Goal: Use online tool/utility: Utilize a website feature to perform a specific function

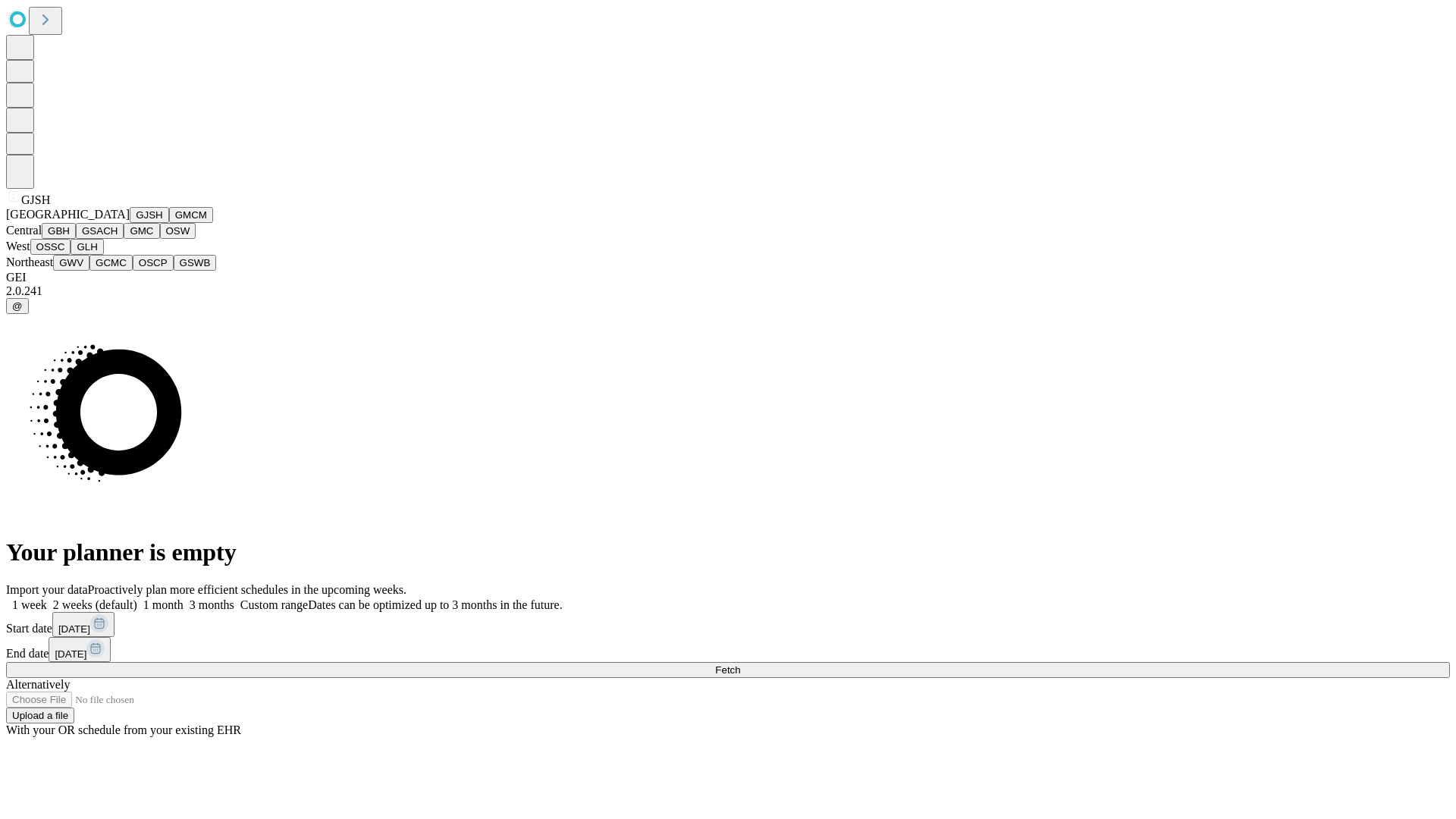
click at [129, 223] on button "GJSH" at bounding box center [149, 215] width 39 height 16
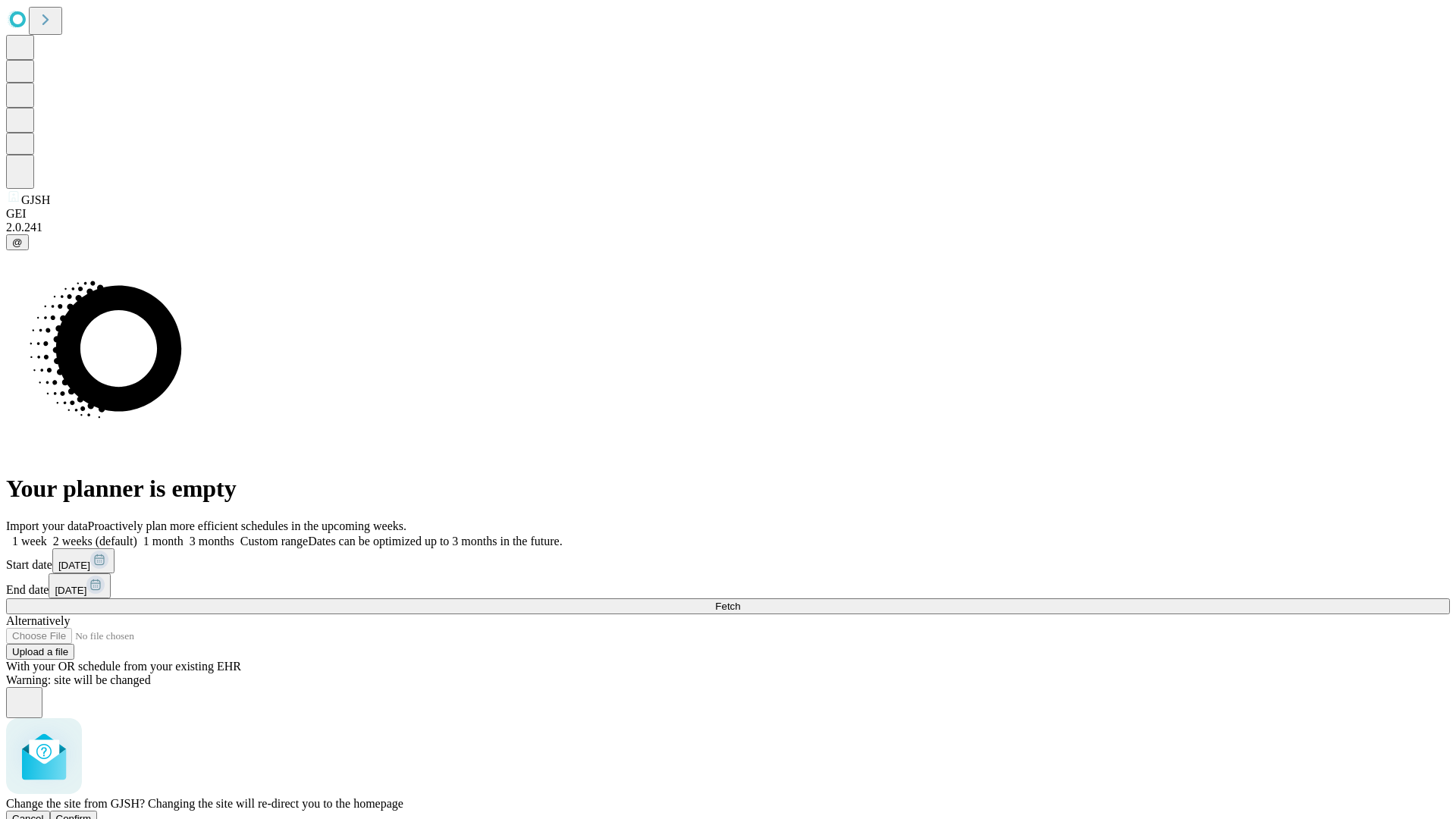
click at [92, 813] on span "Confirm" at bounding box center [74, 818] width 35 height 11
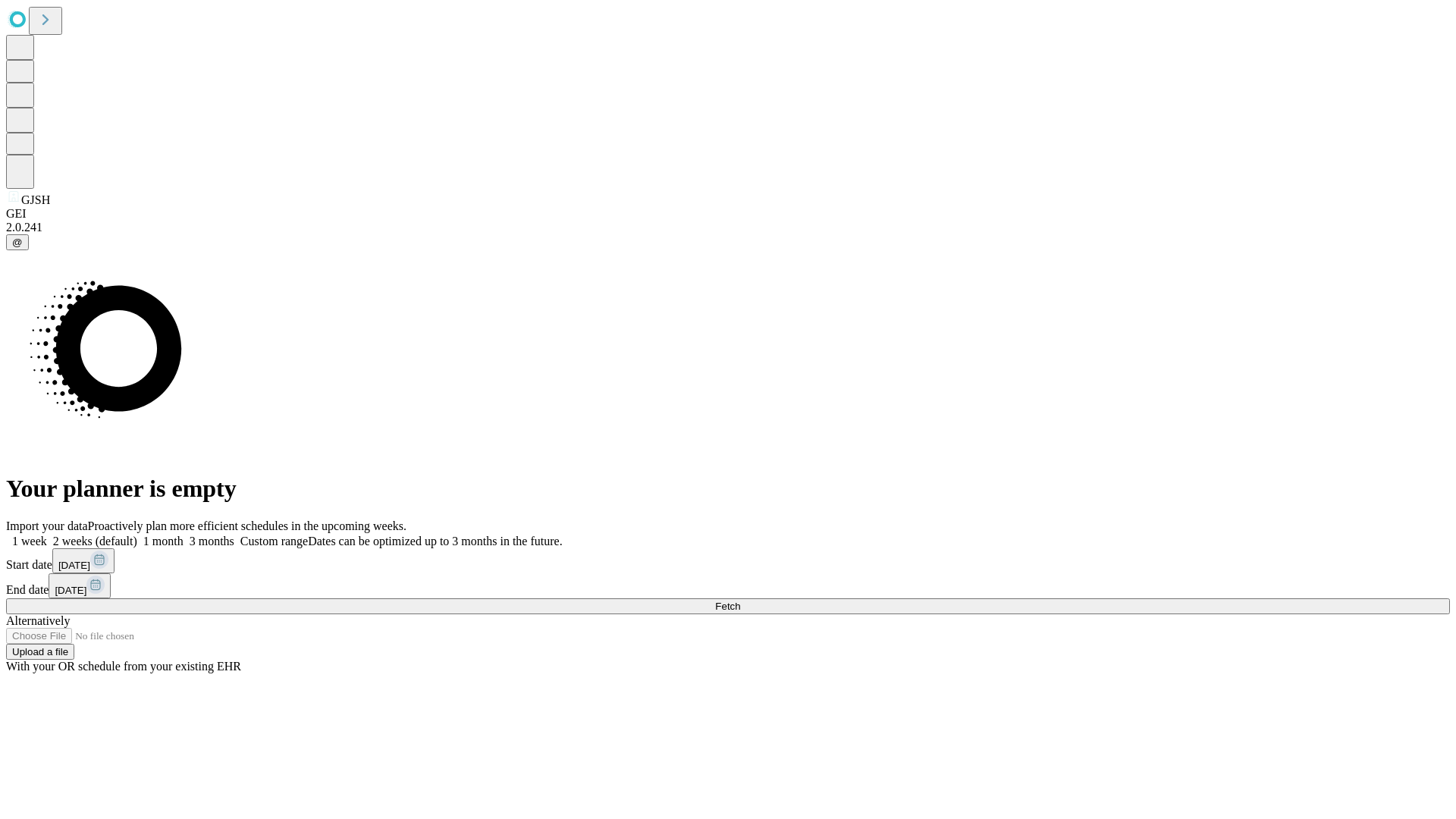
click at [184, 534] on label "1 month" at bounding box center [160, 541] width 46 height 13
click at [740, 600] on span "Fetch" at bounding box center [727, 606] width 25 height 11
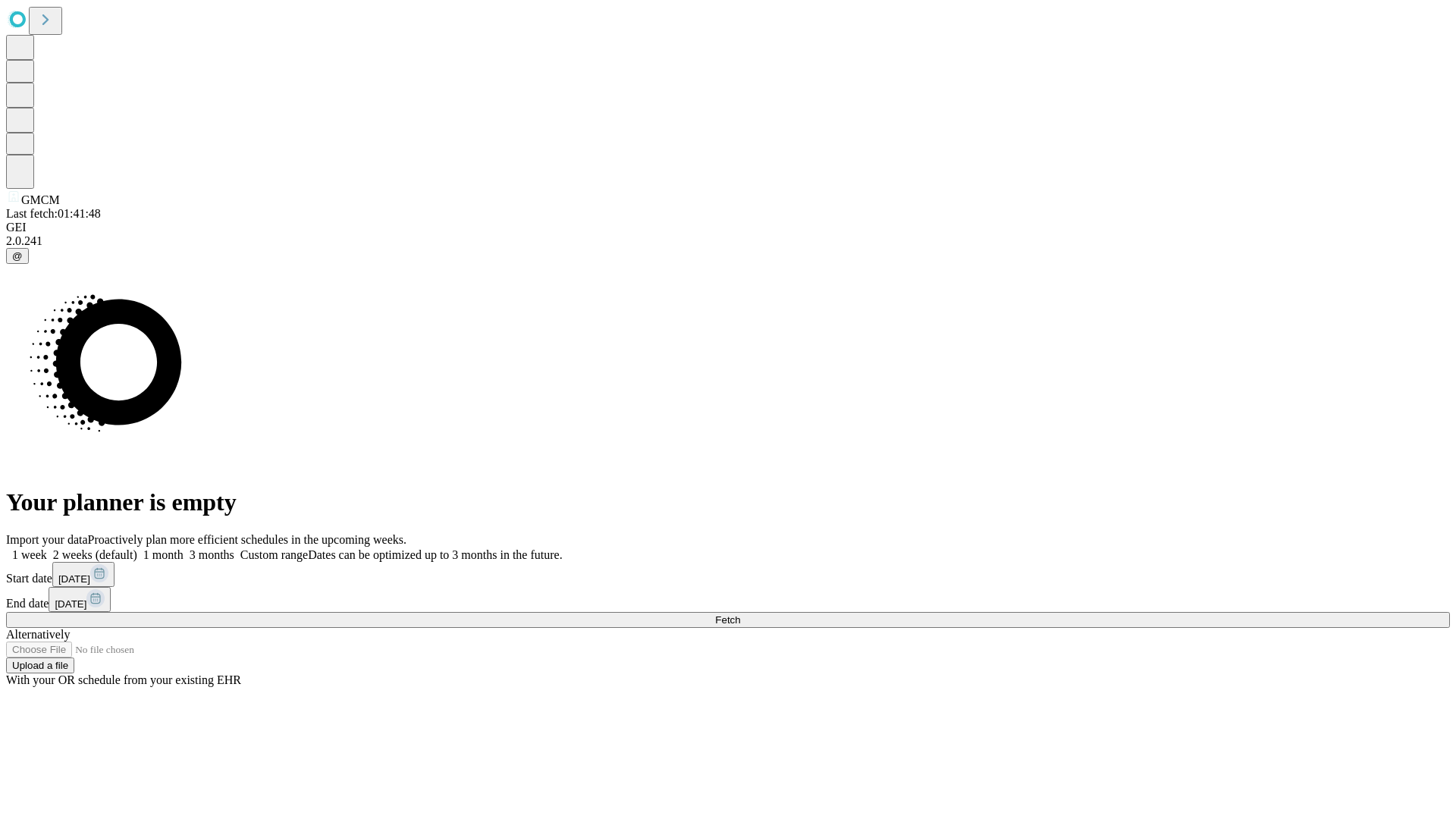
click at [184, 548] on label "1 month" at bounding box center [160, 555] width 46 height 13
click at [740, 614] on span "Fetch" at bounding box center [727, 620] width 25 height 11
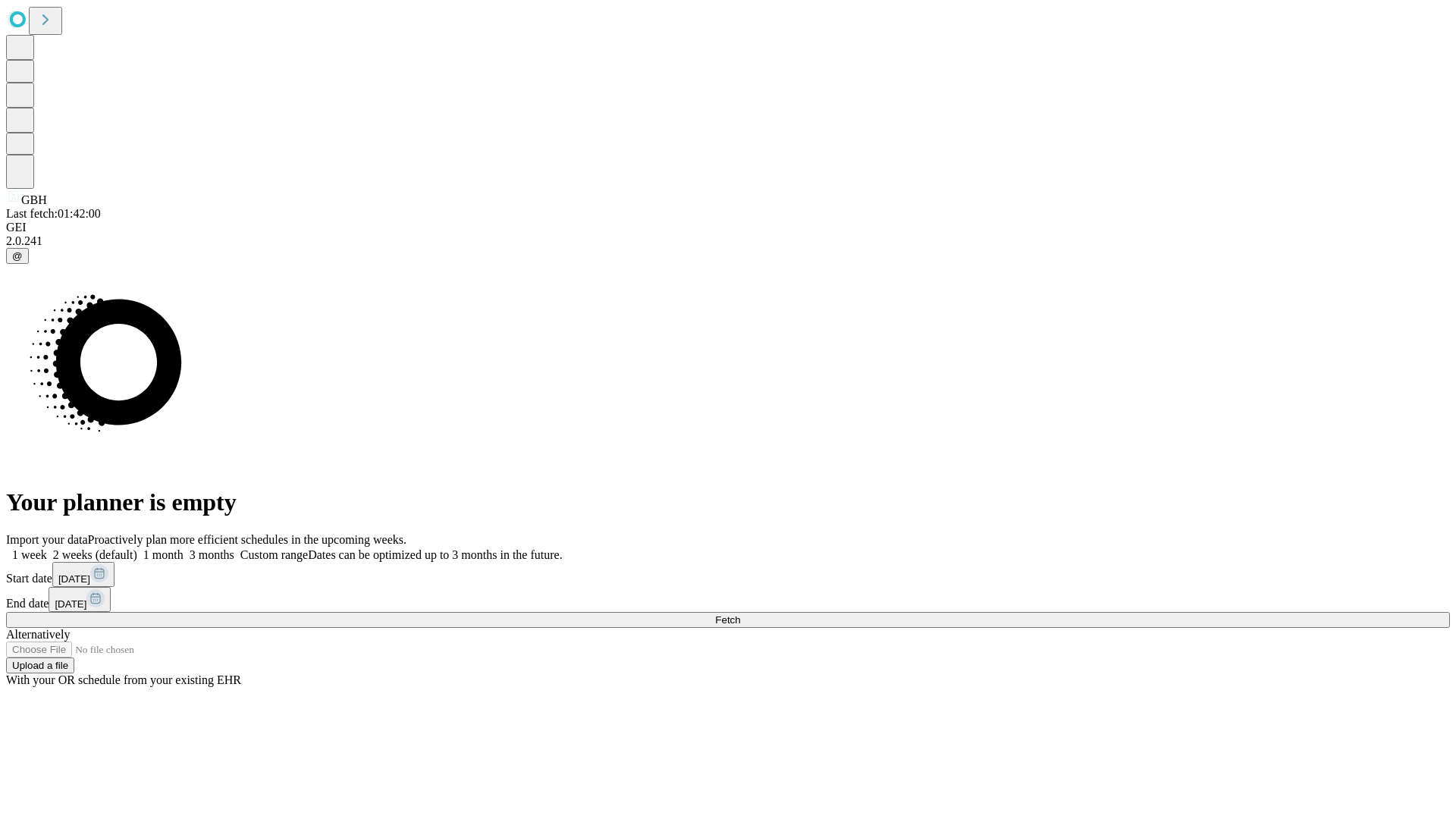
click at [184, 548] on label "1 month" at bounding box center [160, 555] width 46 height 13
click at [740, 614] on span "Fetch" at bounding box center [727, 620] width 25 height 11
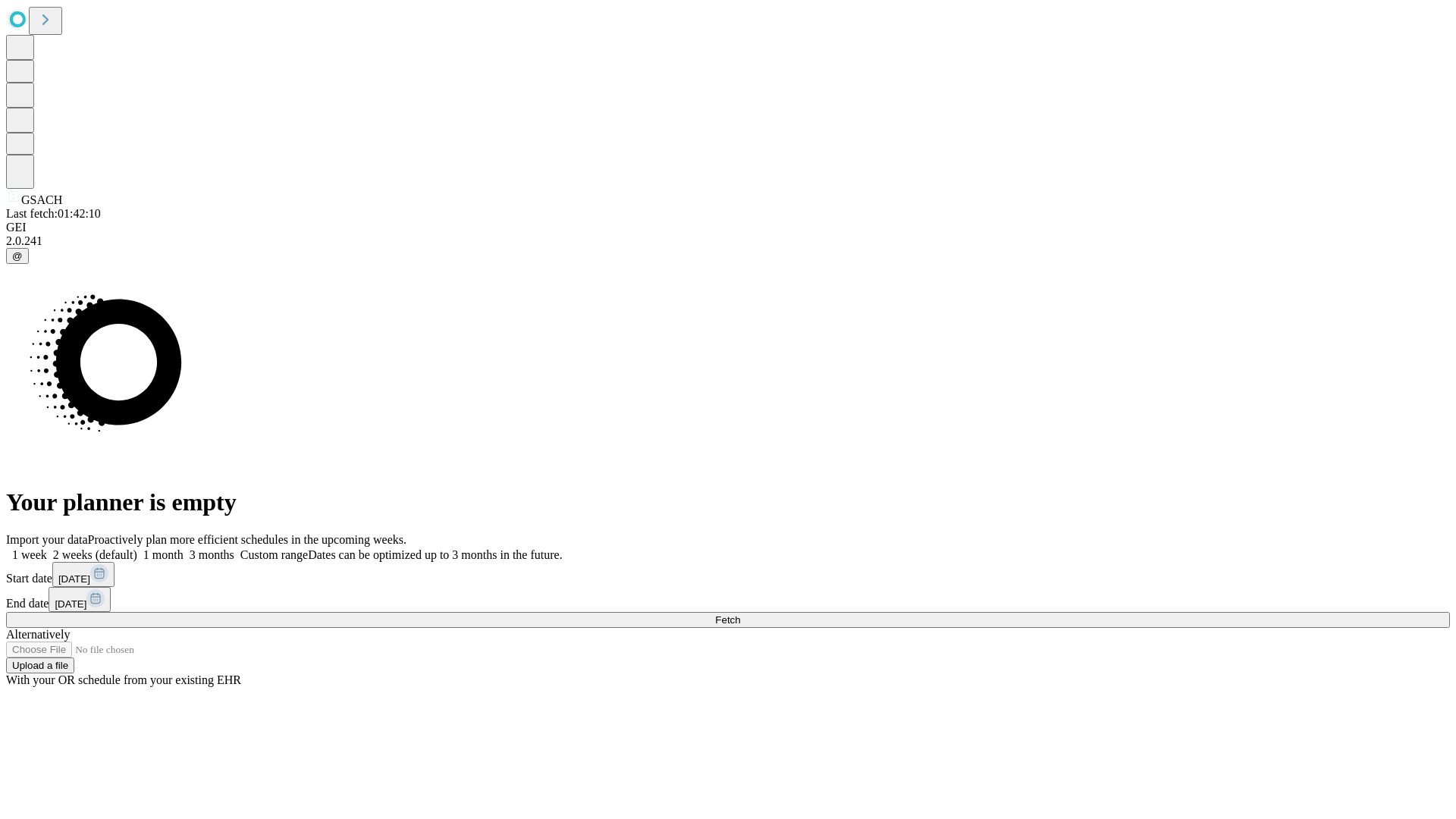
click at [184, 548] on label "1 month" at bounding box center [160, 555] width 46 height 13
click at [740, 614] on span "Fetch" at bounding box center [727, 620] width 25 height 11
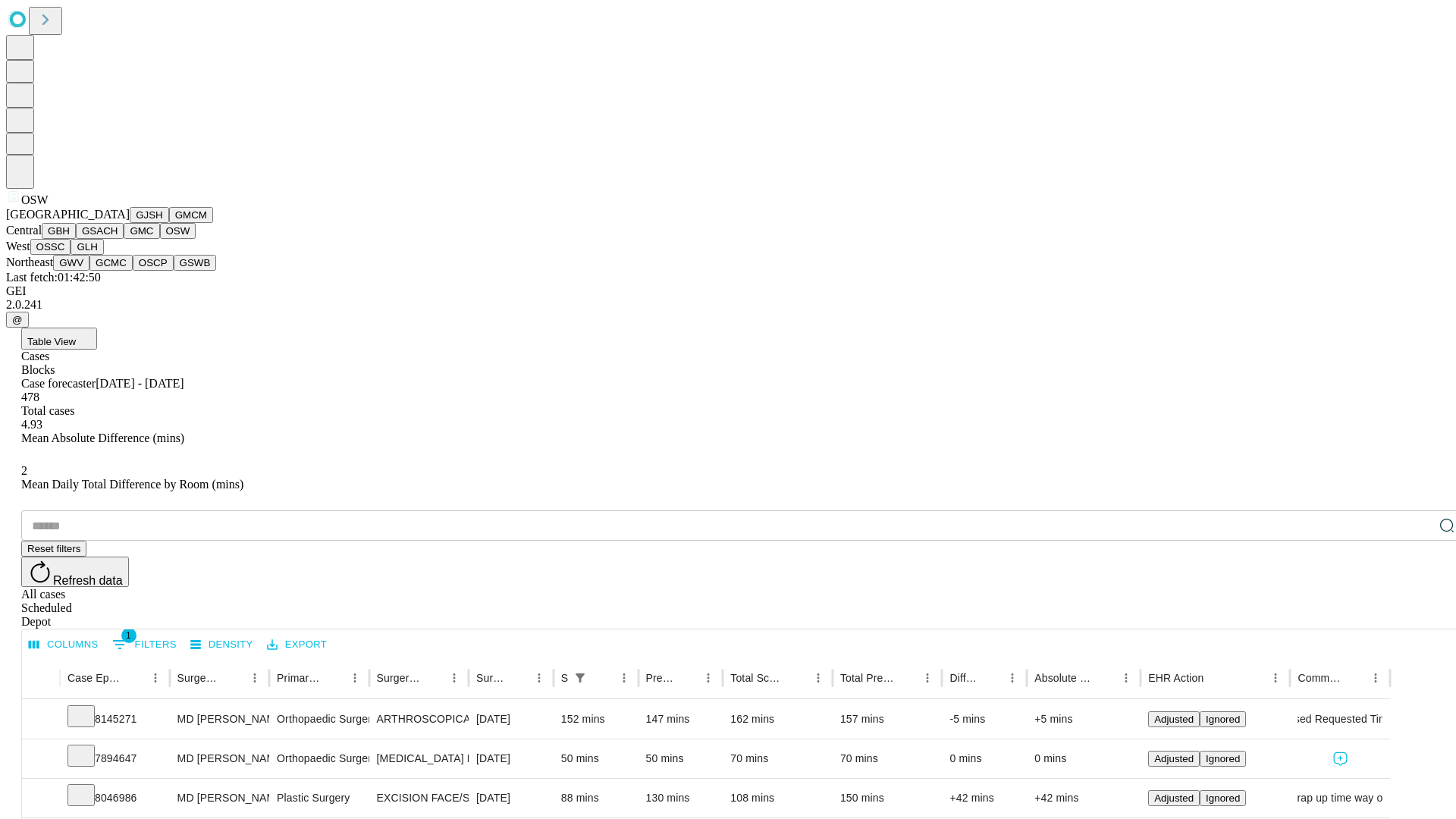
click at [71, 255] on button "OSSC" at bounding box center [51, 246] width 41 height 16
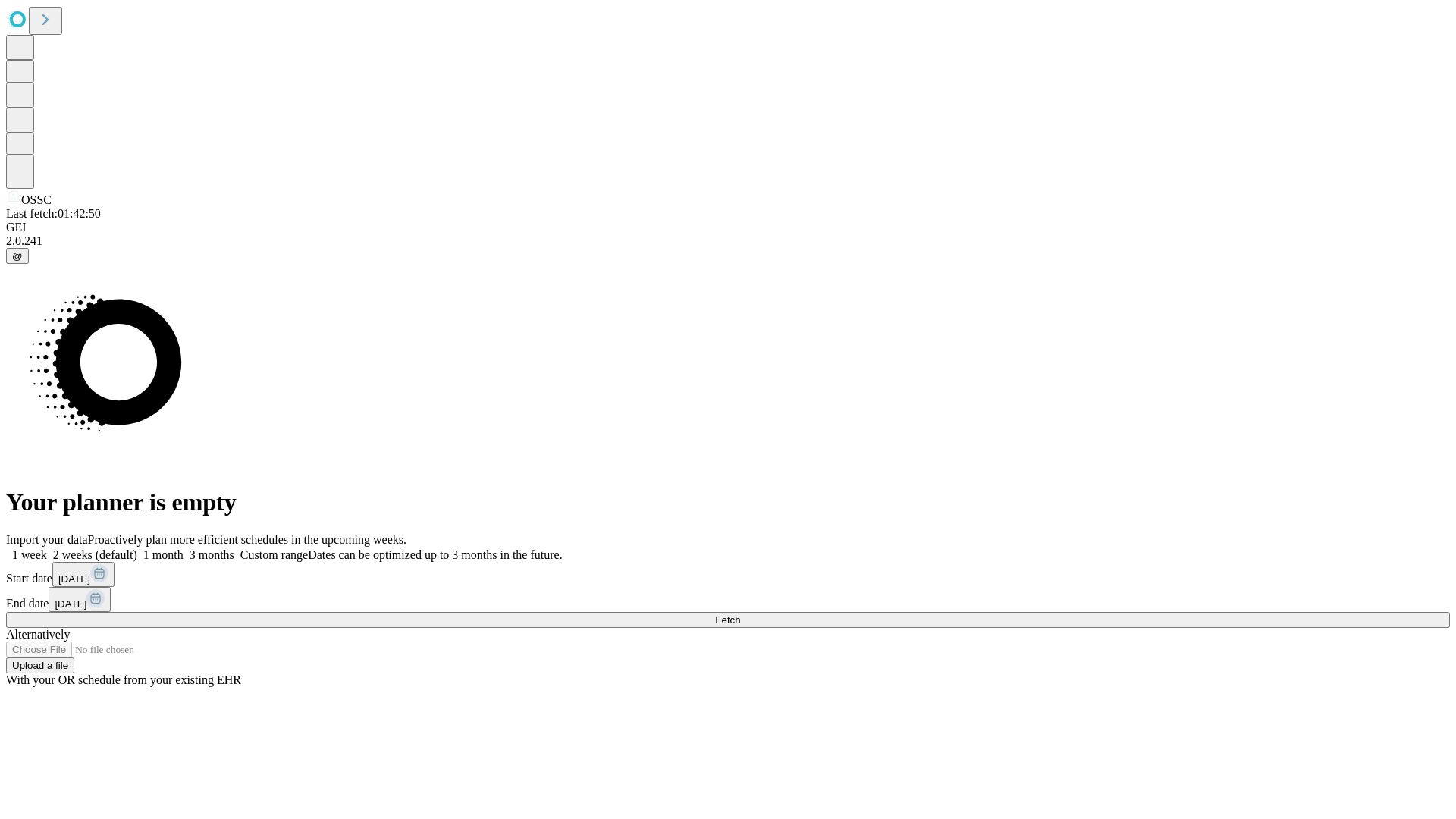
click at [184, 548] on label "1 month" at bounding box center [160, 555] width 46 height 13
click at [740, 614] on span "Fetch" at bounding box center [727, 620] width 25 height 11
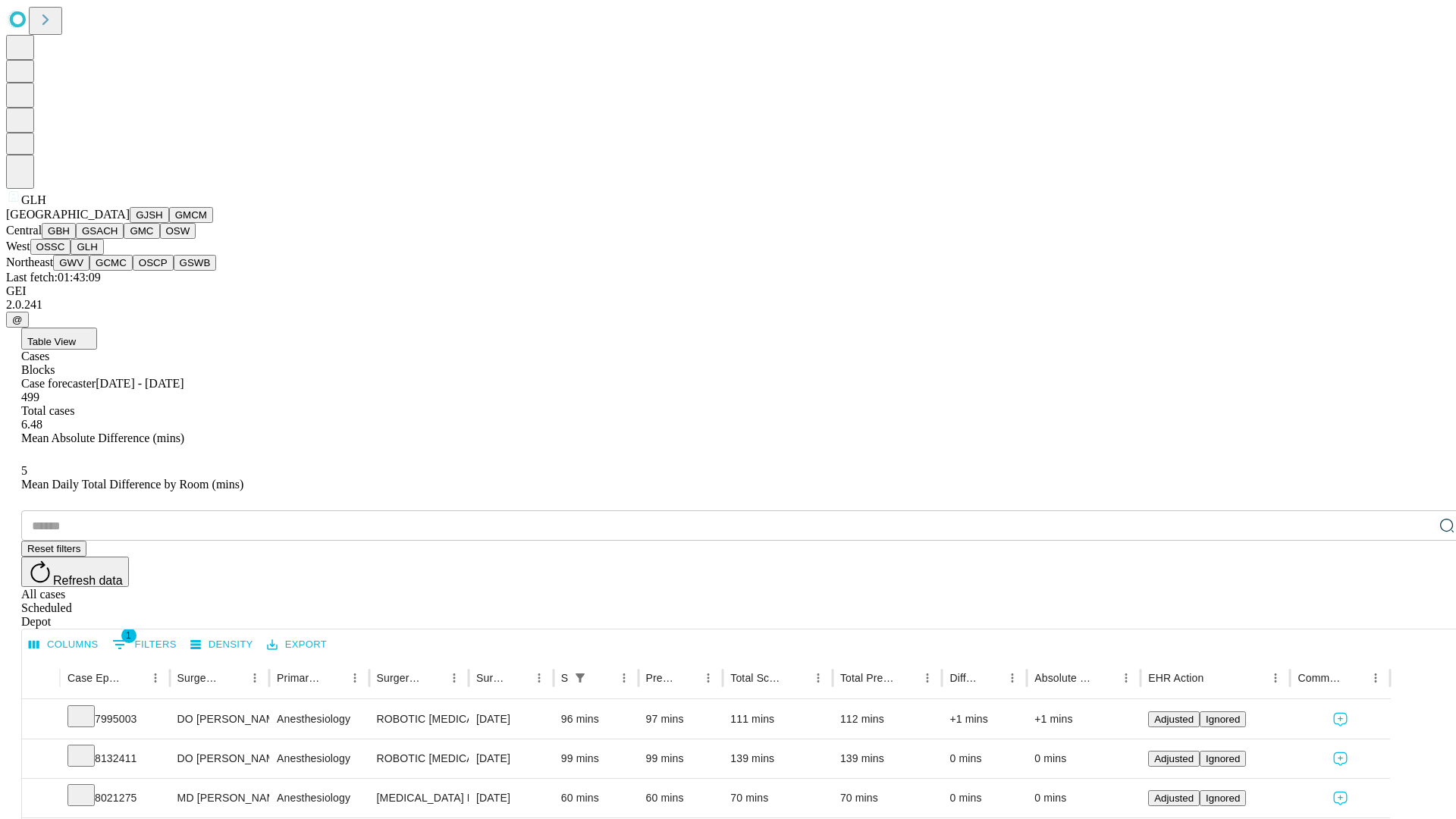
click at [89, 271] on button "GWV" at bounding box center [71, 263] width 36 height 16
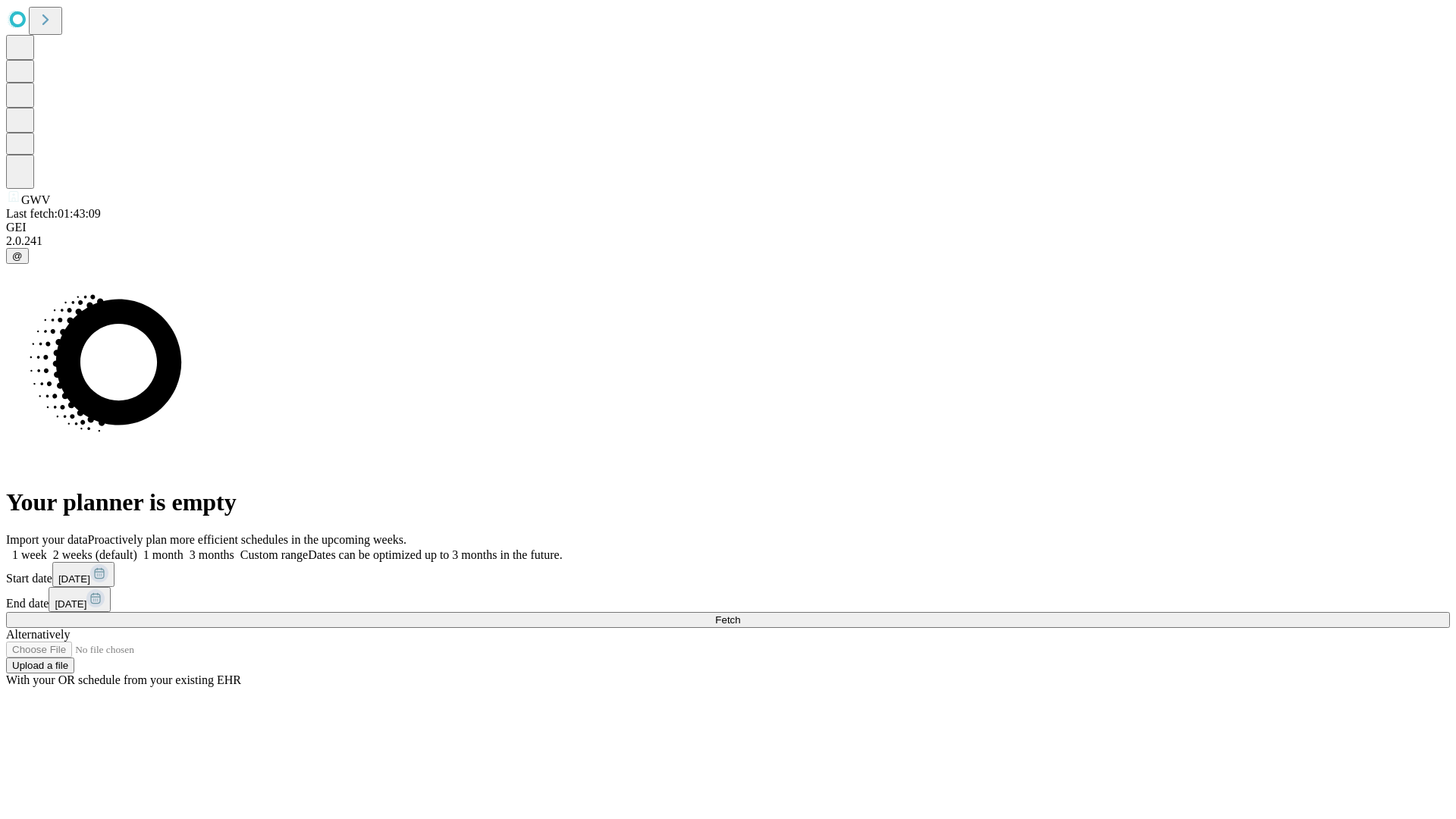
click at [740, 614] on span "Fetch" at bounding box center [727, 620] width 25 height 11
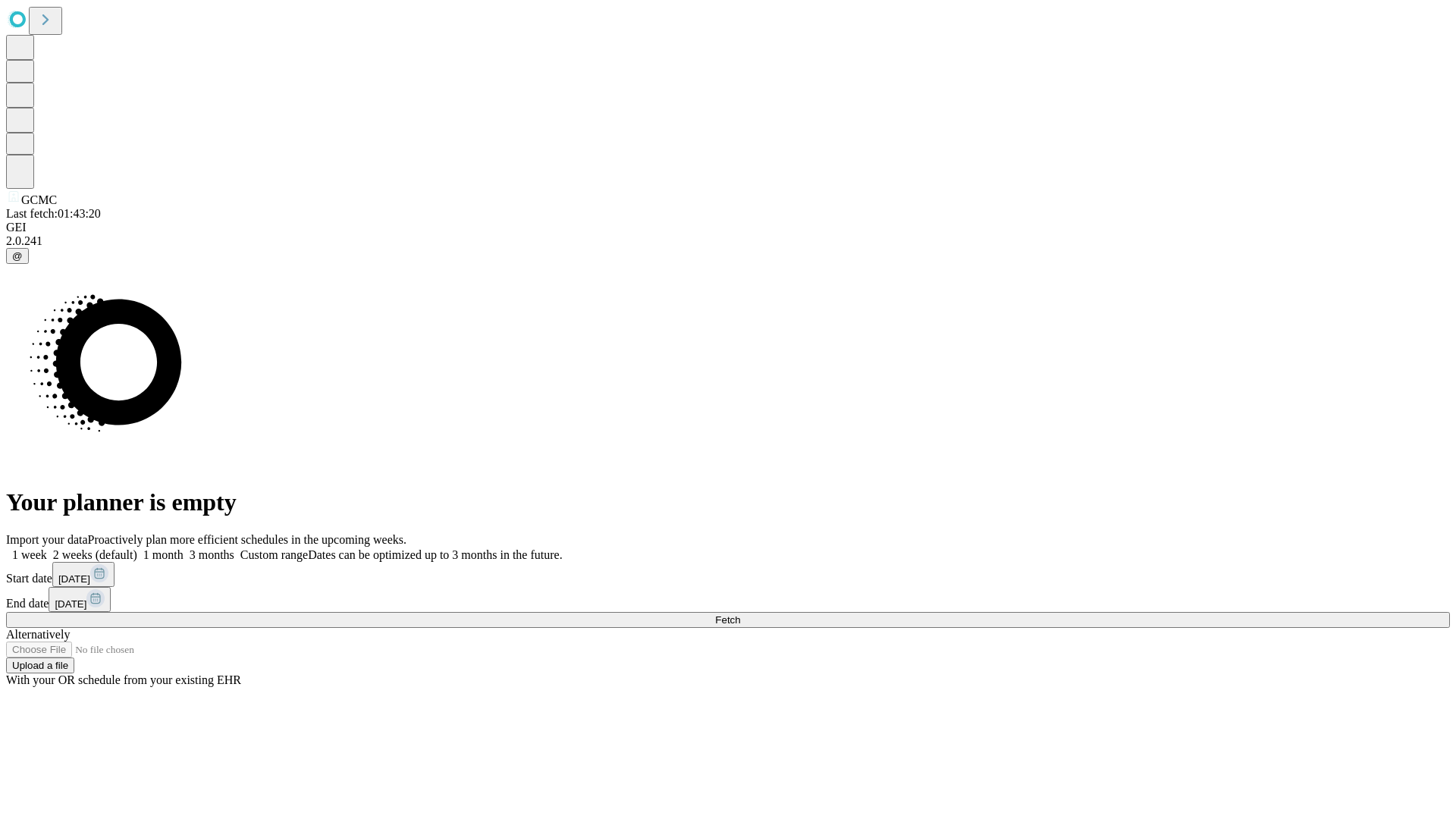
click at [184, 548] on label "1 month" at bounding box center [160, 555] width 46 height 13
click at [740, 614] on span "Fetch" at bounding box center [727, 620] width 25 height 11
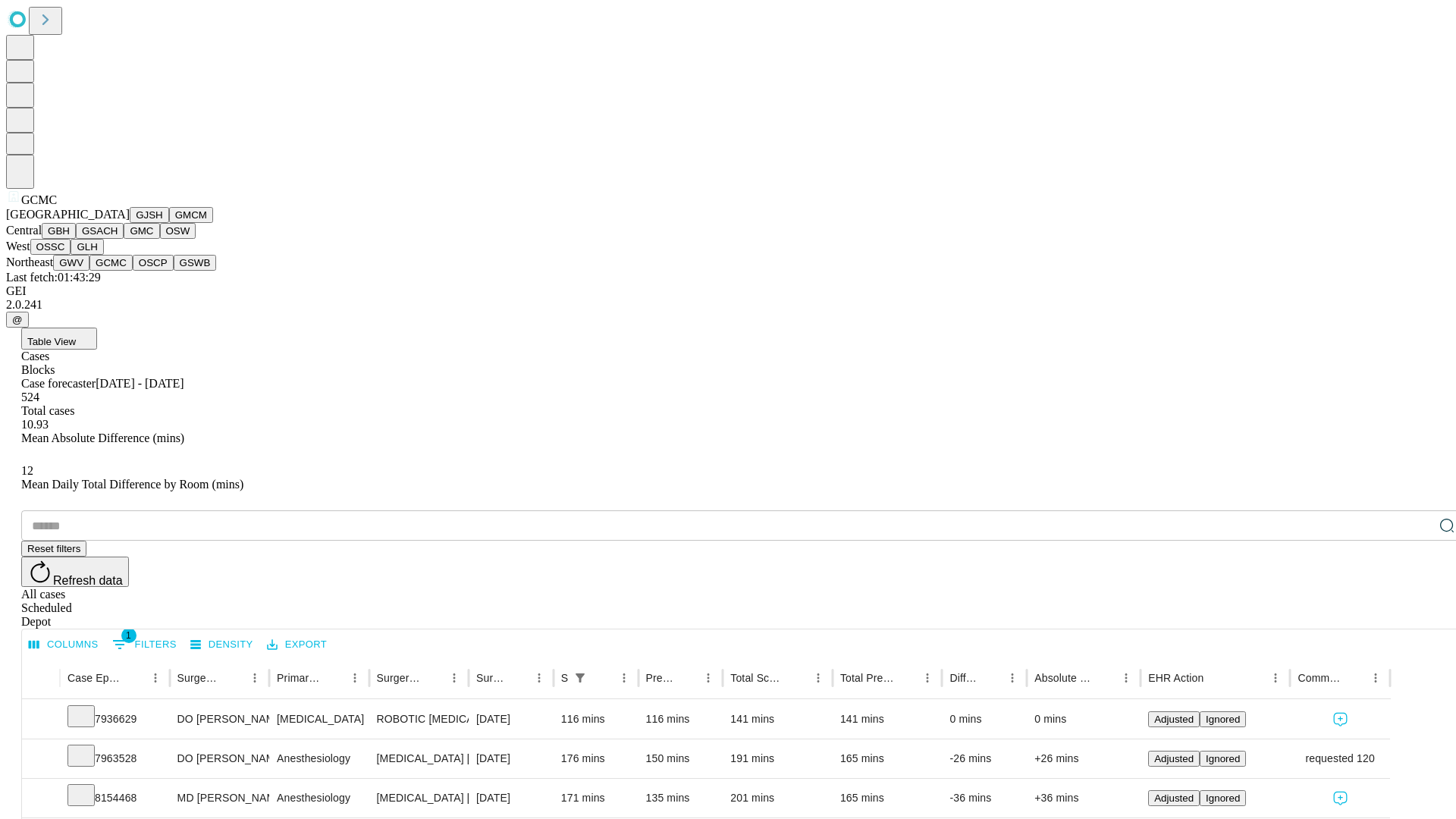
click at [133, 271] on button "OSCP" at bounding box center [153, 263] width 41 height 16
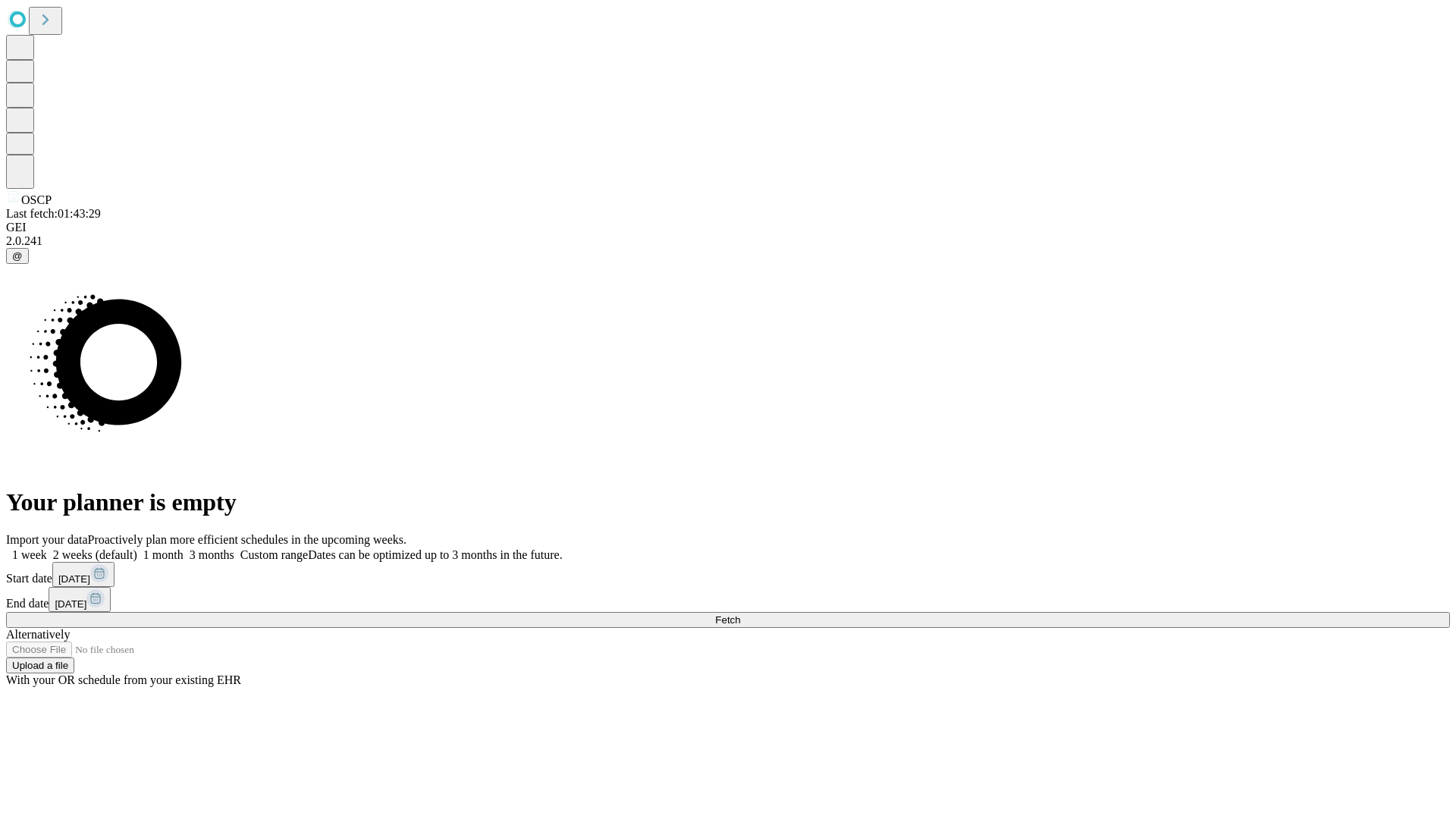
click at [184, 548] on label "1 month" at bounding box center [160, 555] width 46 height 13
click at [740, 614] on span "Fetch" at bounding box center [727, 620] width 25 height 11
